Goal: Information Seeking & Learning: Learn about a topic

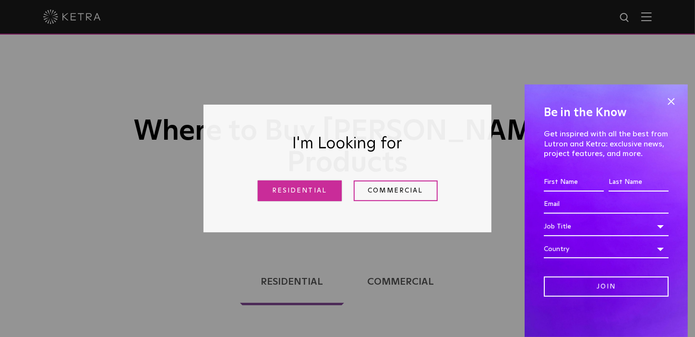
drag, startPoint x: 0, startPoint y: 0, endPoint x: 309, endPoint y: 191, distance: 362.9
click at [309, 191] on link "Residential" at bounding box center [300, 191] width 84 height 21
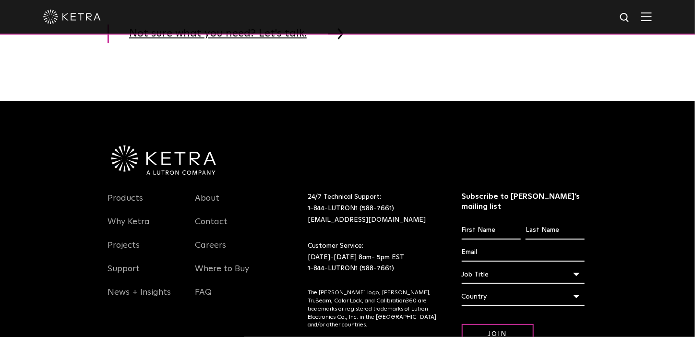
scroll to position [1677, 0]
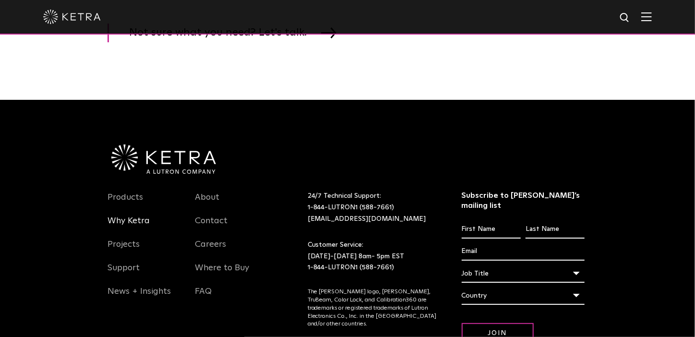
click at [134, 238] on link "Why Ketra" at bounding box center [129, 227] width 42 height 22
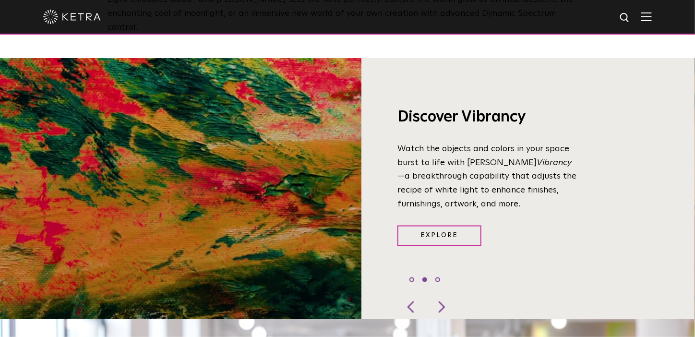
scroll to position [679, 0]
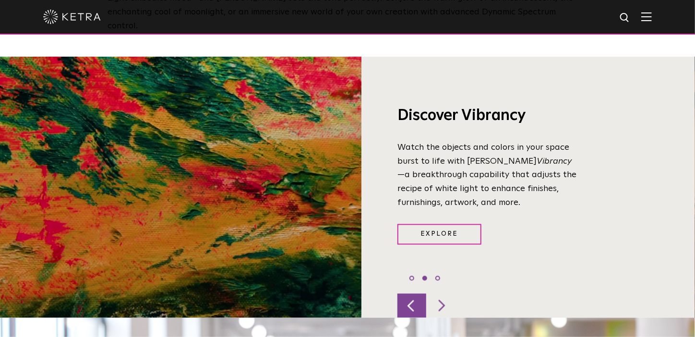
click at [413, 294] on div at bounding box center [412, 306] width 29 height 24
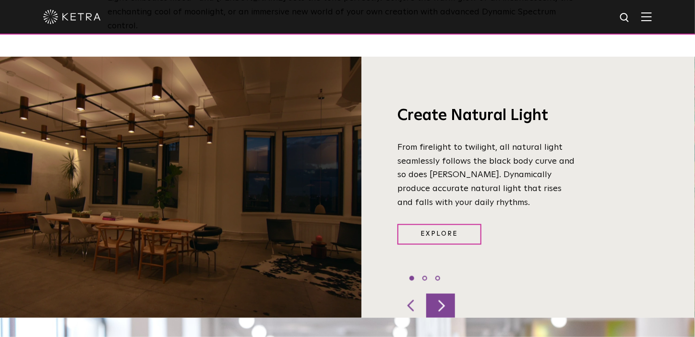
click at [441, 294] on div at bounding box center [440, 306] width 29 height 24
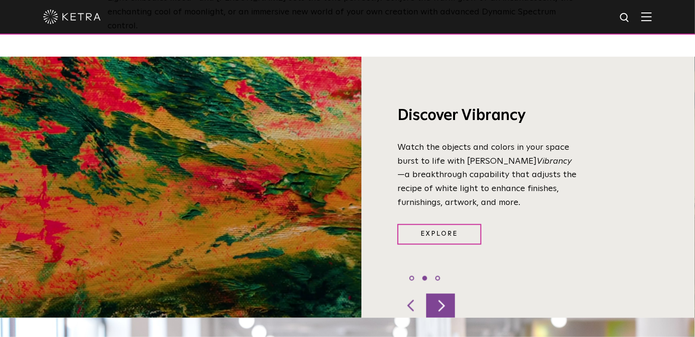
click at [441, 294] on div at bounding box center [440, 306] width 29 height 24
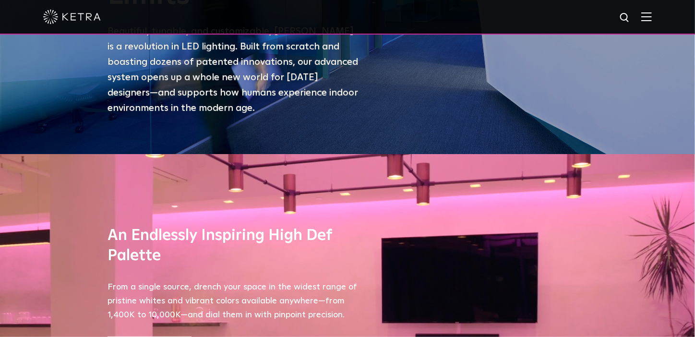
scroll to position [0, 0]
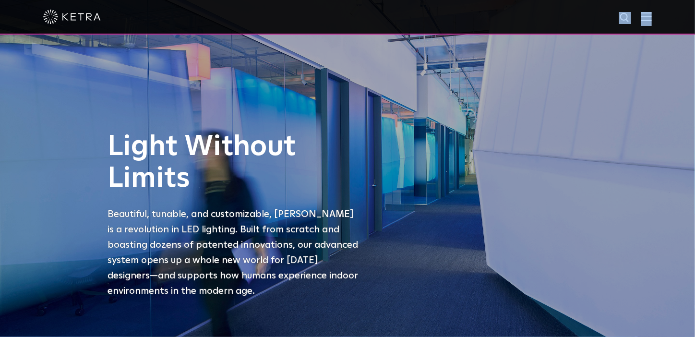
drag, startPoint x: 653, startPoint y: 24, endPoint x: 653, endPoint y: 19, distance: 5.3
click at [653, 19] on div at bounding box center [347, 17] width 695 height 35
click at [652, 19] on img at bounding box center [647, 16] width 11 height 9
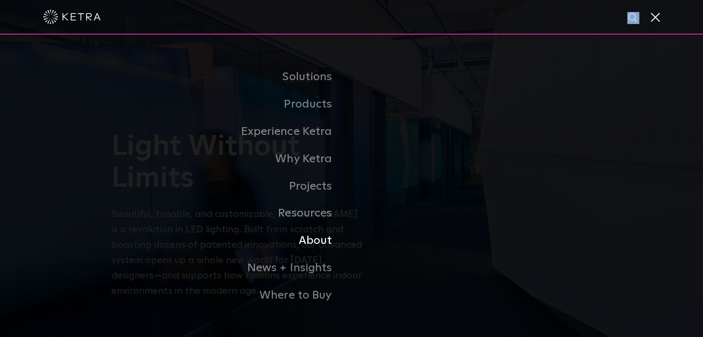
click at [323, 235] on link "About" at bounding box center [231, 240] width 240 height 27
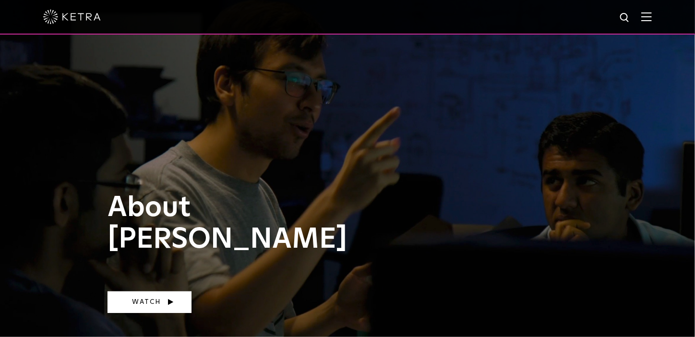
click at [176, 298] on link "Watch" at bounding box center [150, 302] width 84 height 22
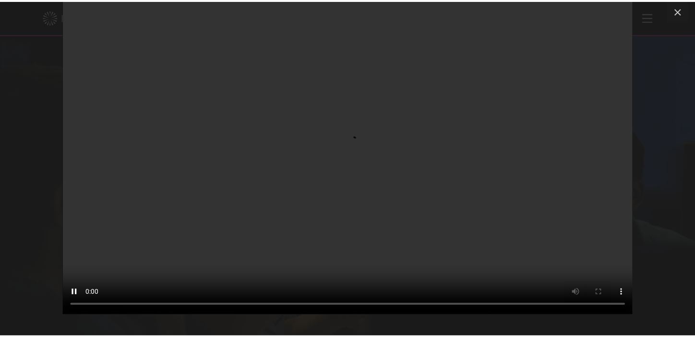
scroll to position [21, 0]
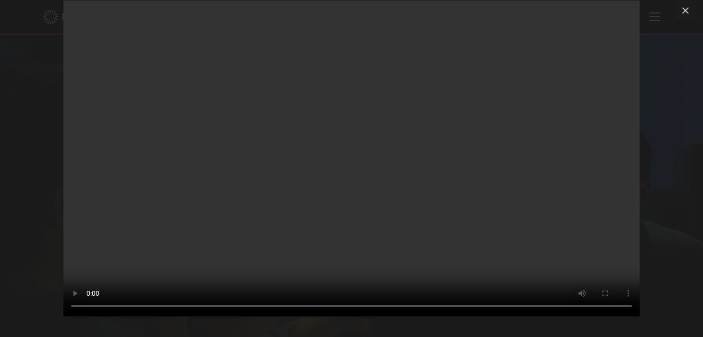
click at [657, 153] on div "Your browser doesn't support HTML5 video" at bounding box center [351, 168] width 703 height 337
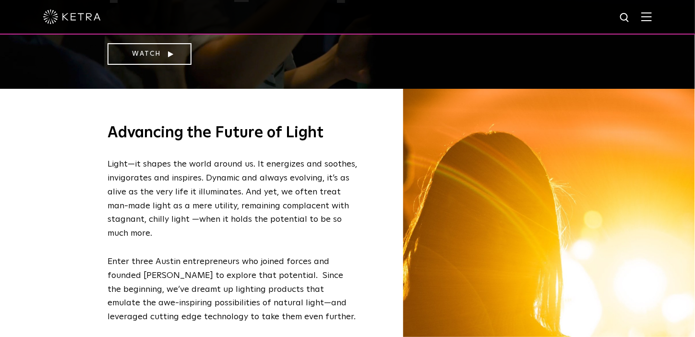
scroll to position [0, 0]
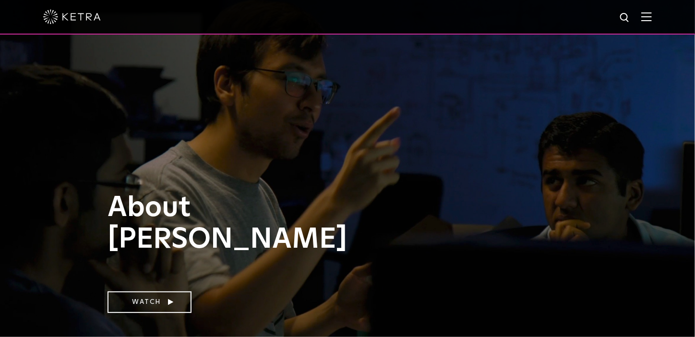
click at [652, 23] on div at bounding box center [347, 17] width 609 height 34
click at [652, 14] on img at bounding box center [647, 16] width 11 height 9
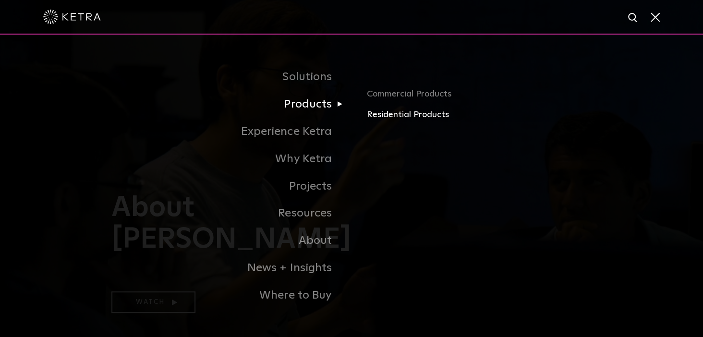
click at [379, 121] on link "Residential Products" at bounding box center [479, 115] width 225 height 14
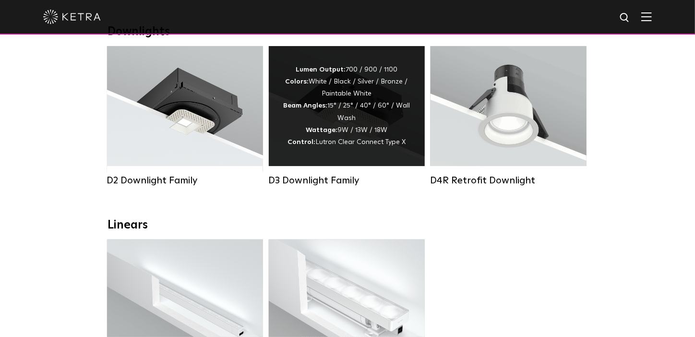
scroll to position [166, 0]
click at [398, 127] on div "Lumen Output: 700 / 900 / 1100 Colors: White / Black / Silver / Bronze / Painta…" at bounding box center [346, 106] width 127 height 85
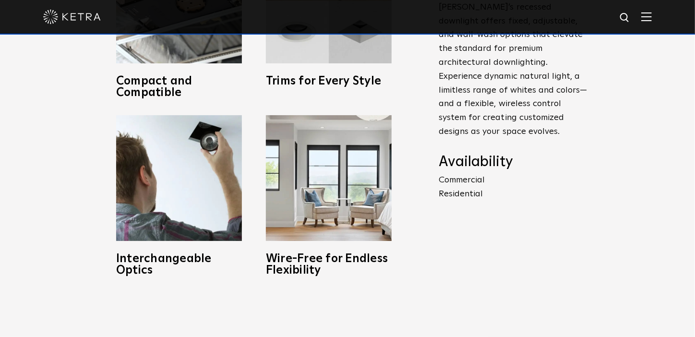
scroll to position [460, 0]
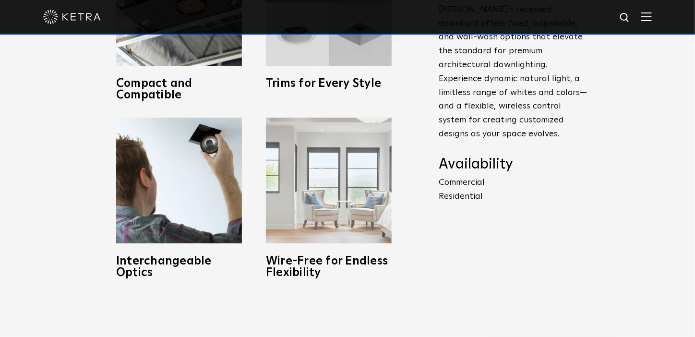
click at [342, 208] on img at bounding box center [329, 181] width 126 height 126
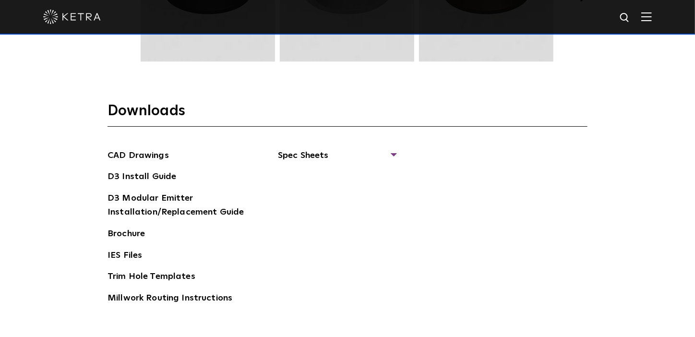
scroll to position [1395, 0]
click at [390, 152] on span "Spec Sheets" at bounding box center [337, 158] width 118 height 21
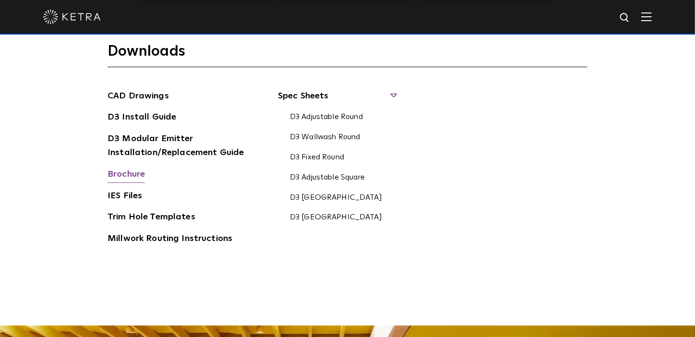
scroll to position [1455, 0]
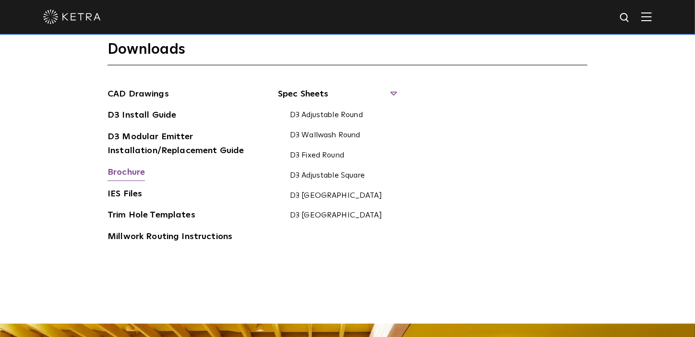
click at [130, 178] on link "Brochure" at bounding box center [126, 173] width 37 height 15
click at [128, 196] on link "IES Files" at bounding box center [125, 194] width 35 height 15
click at [144, 97] on link "CAD Drawings" at bounding box center [138, 94] width 61 height 15
click at [150, 118] on link "D3 Install Guide" at bounding box center [142, 116] width 69 height 15
click at [154, 211] on link "Trim Hole Templates" at bounding box center [152, 215] width 88 height 15
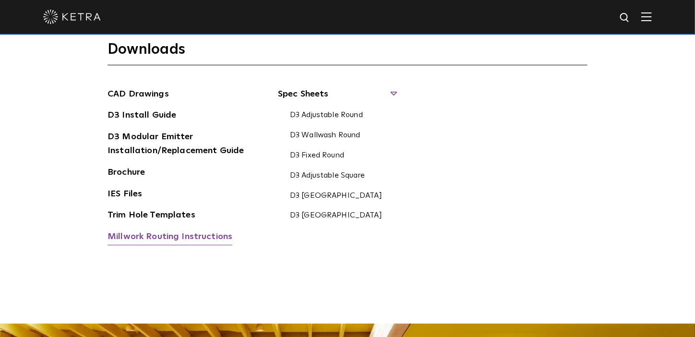
click at [147, 232] on link "Millwork Routing Instructions" at bounding box center [170, 237] width 125 height 15
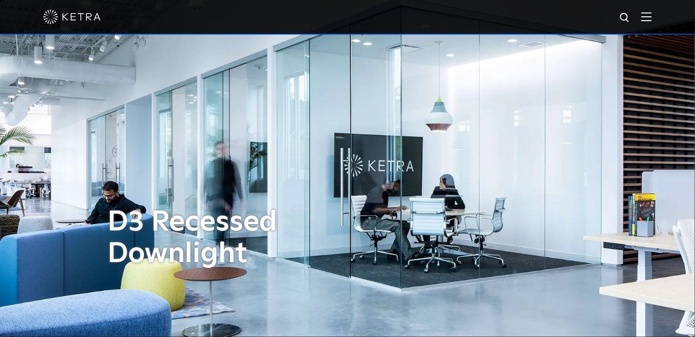
scroll to position [0, 0]
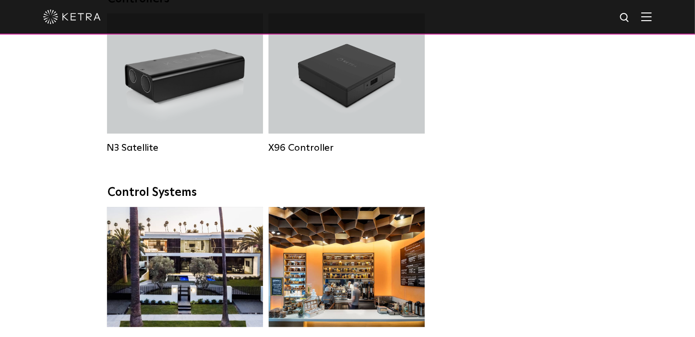
scroll to position [1140, 0]
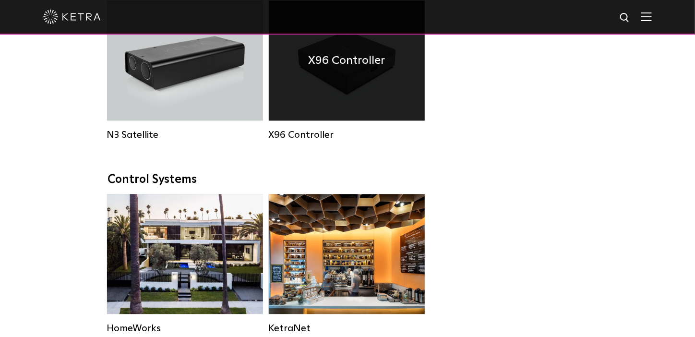
click at [292, 100] on div "X96 Controller" at bounding box center [347, 60] width 156 height 120
